Goal: Task Accomplishment & Management: Complete application form

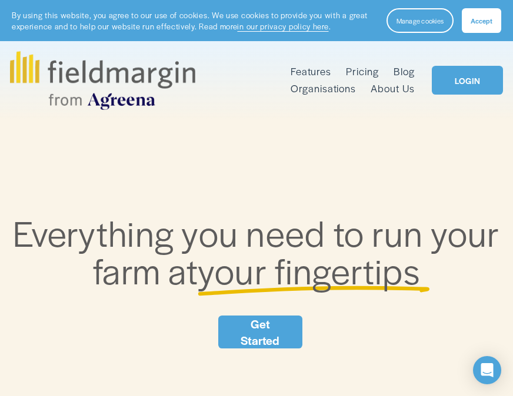
click at [477, 19] on span "Accept" at bounding box center [481, 20] width 22 height 9
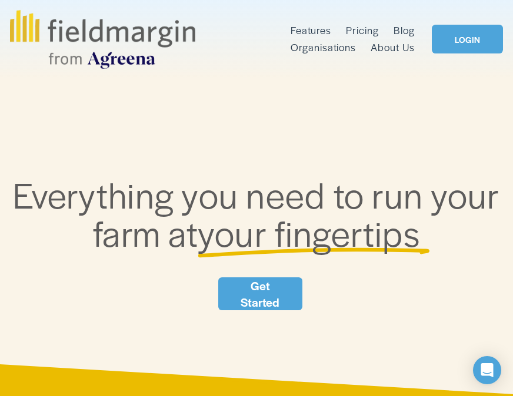
click at [0, 0] on div at bounding box center [0, 0] width 0 height 0
